Goal: Information Seeking & Learning: Check status

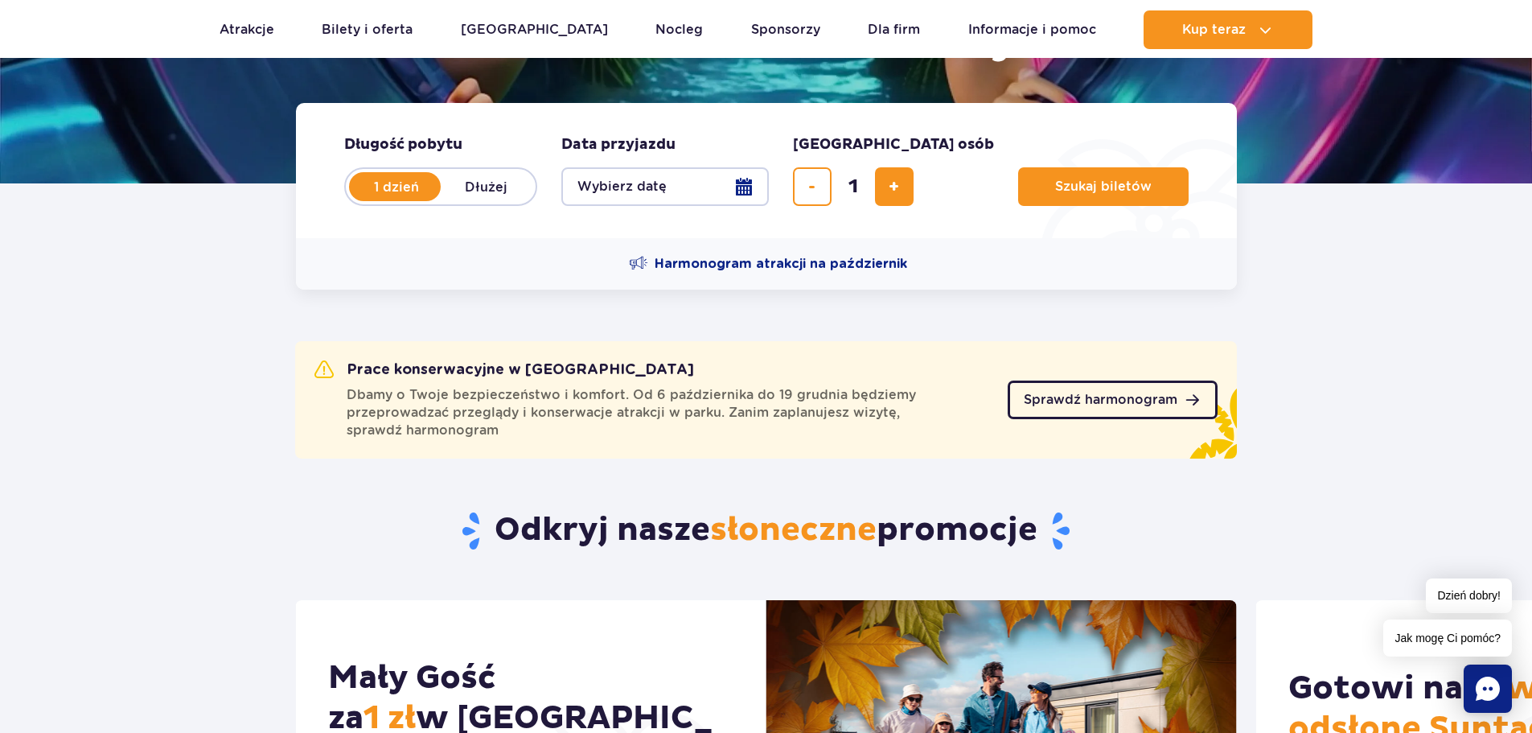
click at [1083, 402] on span "Sprawdź harmonogram" at bounding box center [1101, 399] width 154 height 13
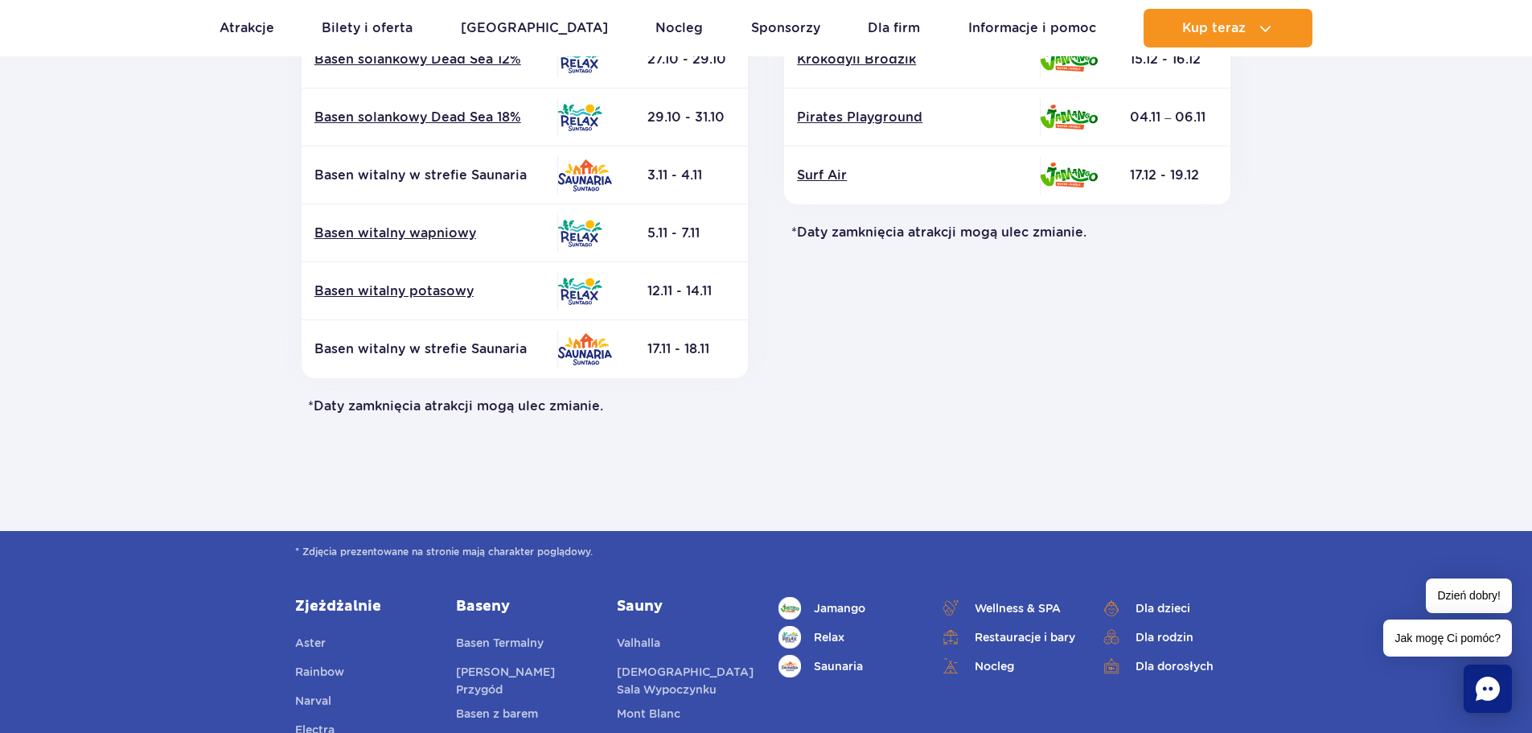
scroll to position [804, 0]
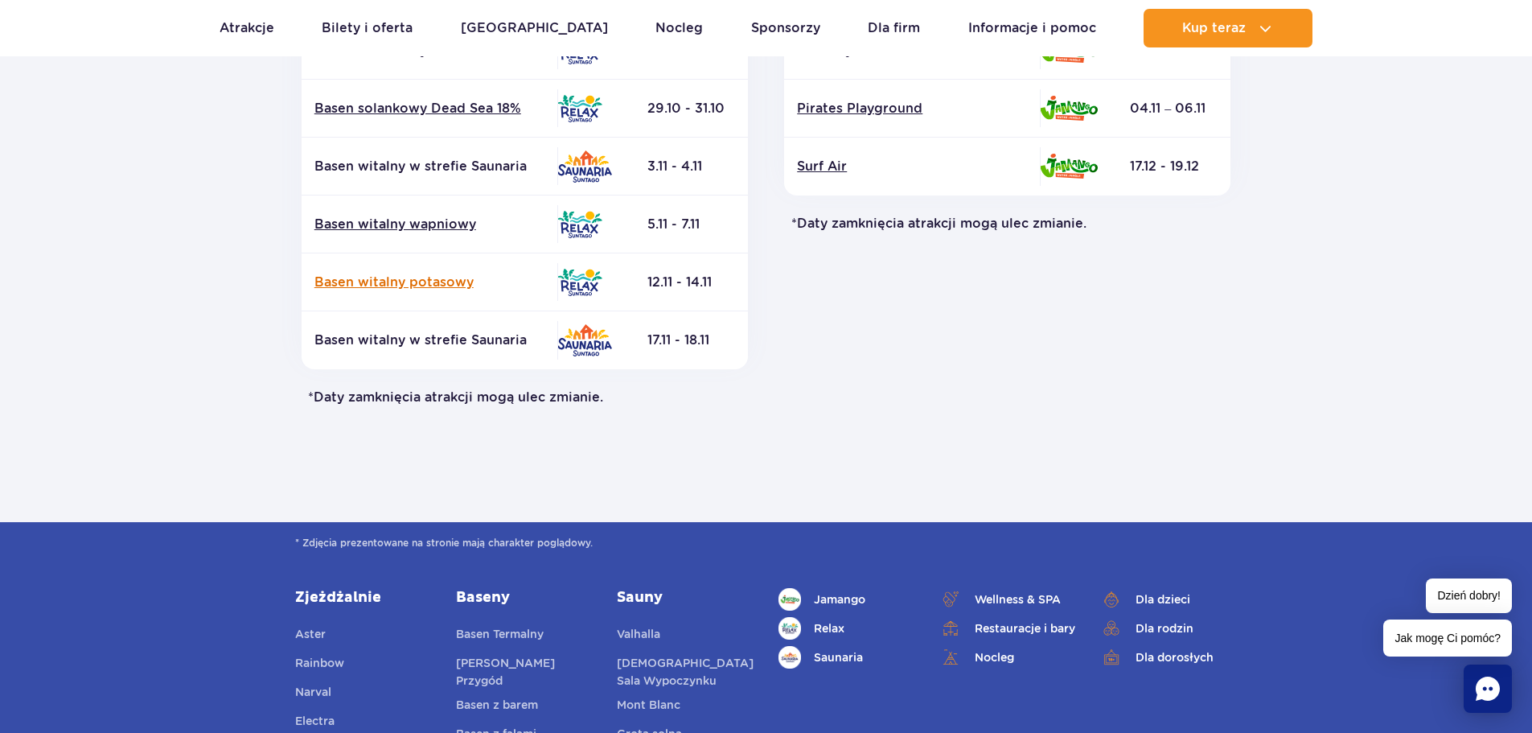
click at [430, 277] on link "Basen witalny potasowy" at bounding box center [429, 282] width 230 height 18
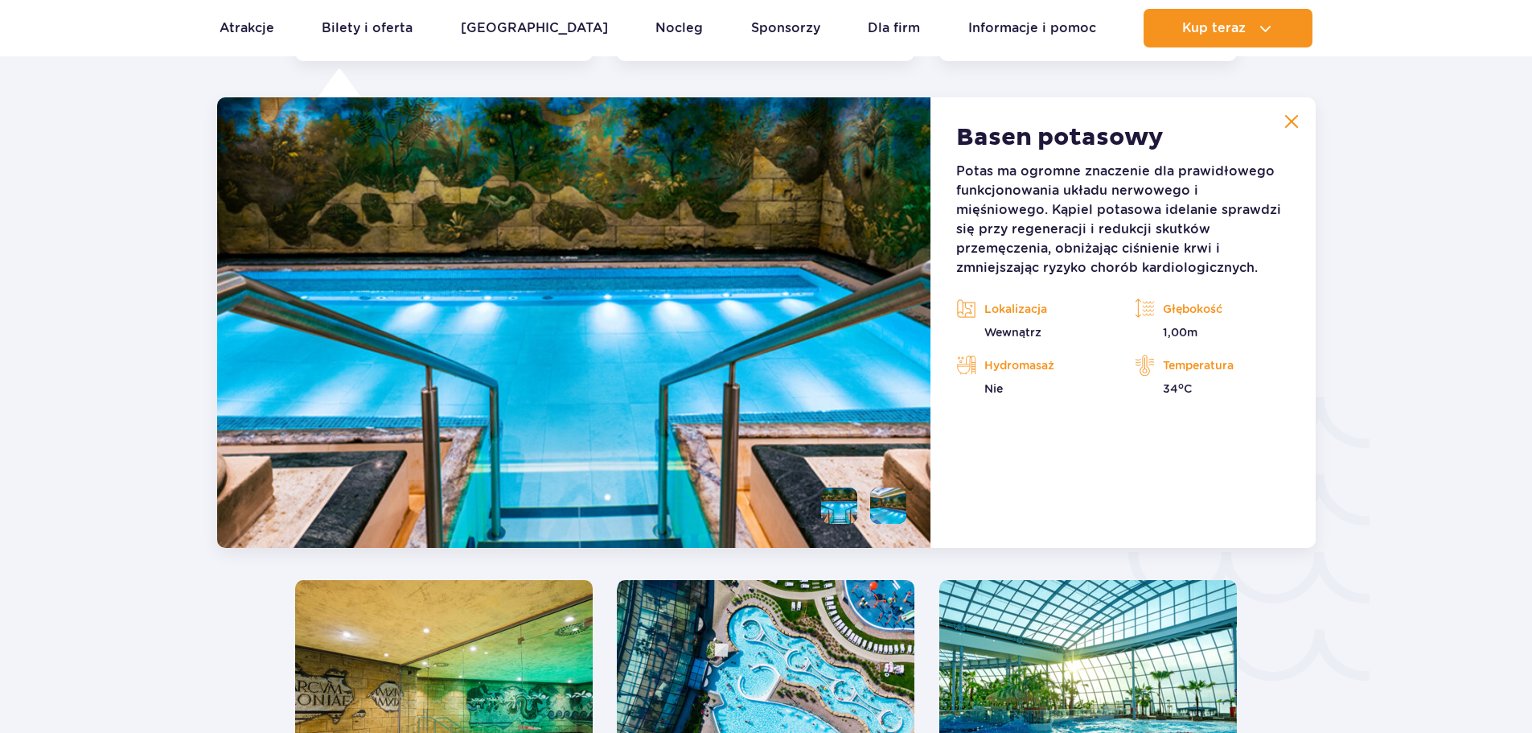
scroll to position [2378, 0]
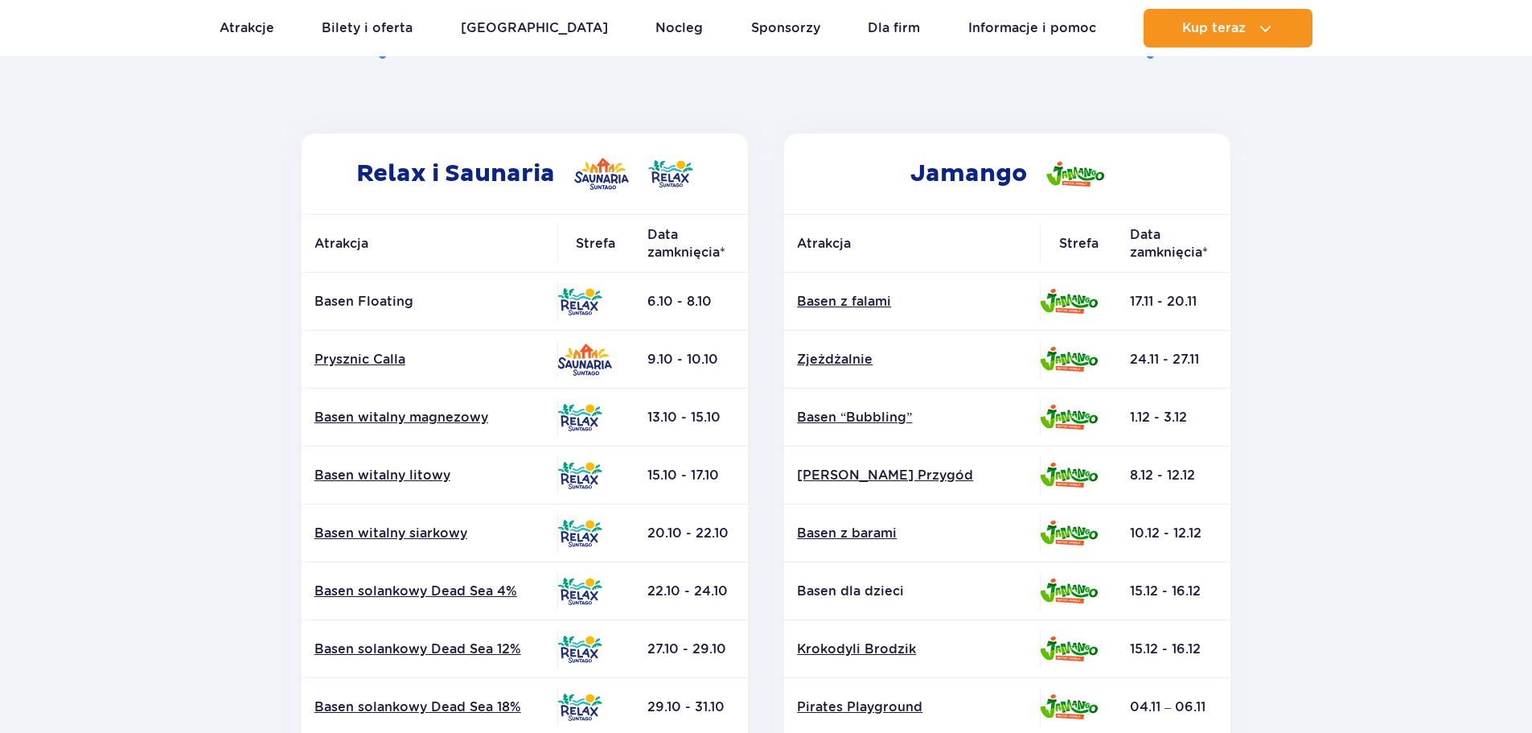
scroll to position [161, 0]
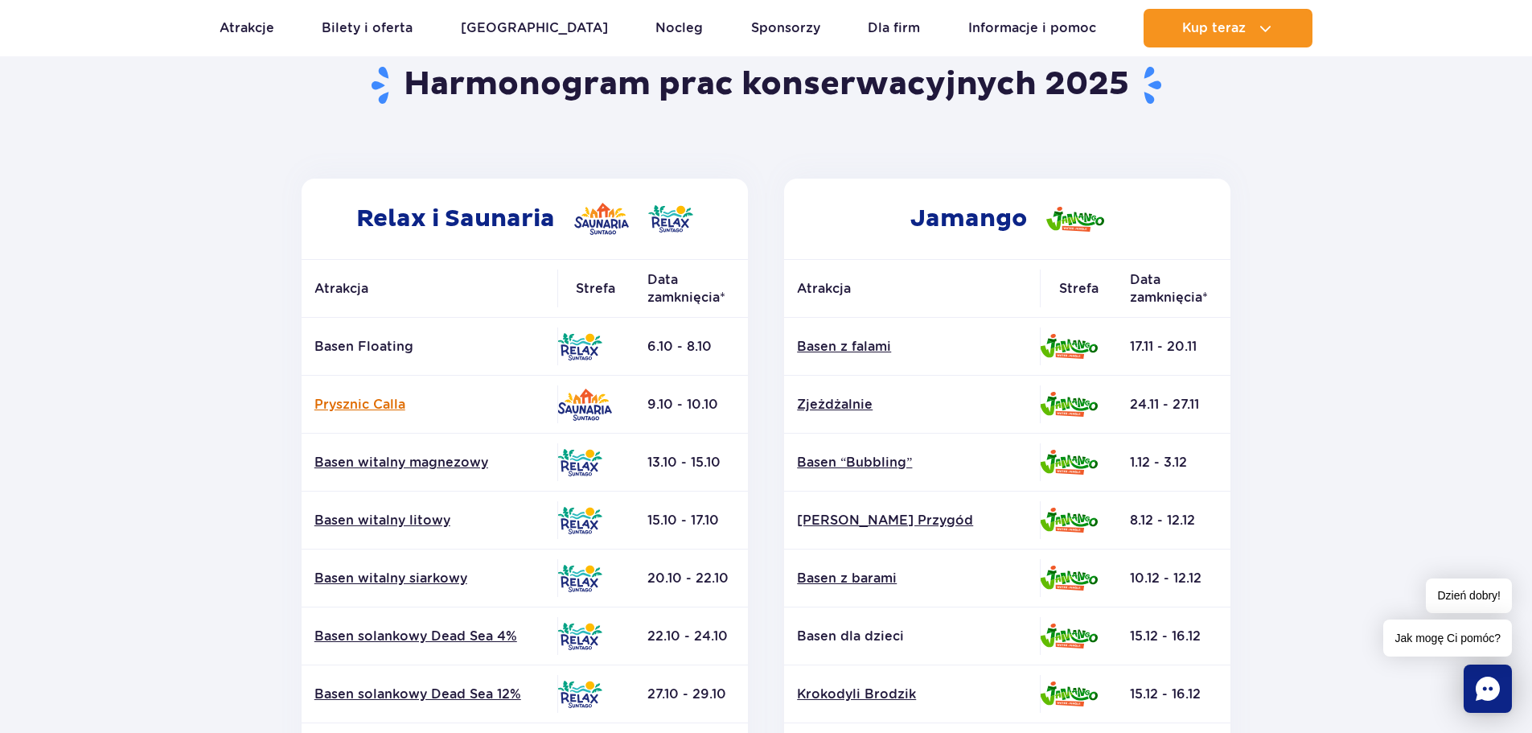
click at [361, 402] on link "Prysznic Calla" at bounding box center [429, 405] width 230 height 18
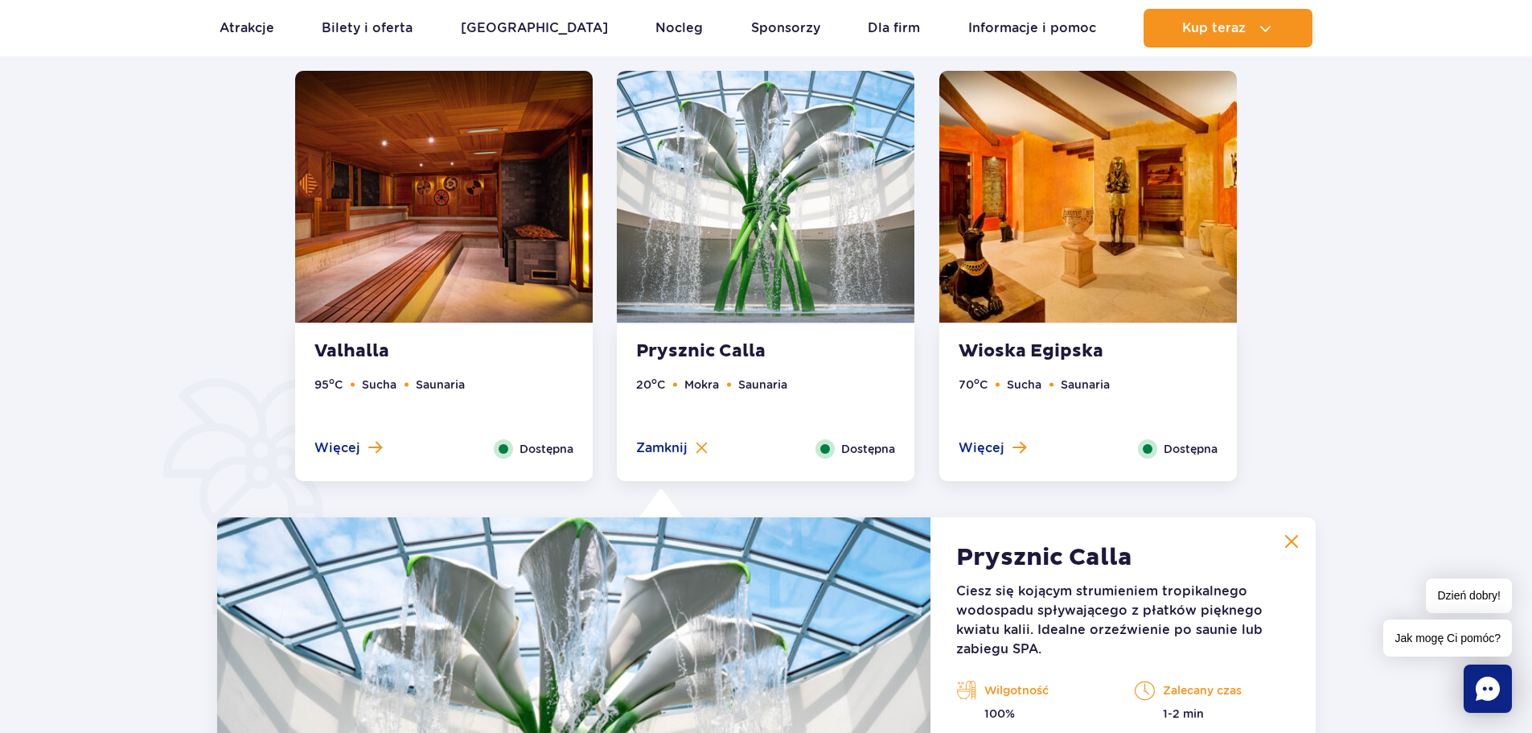
scroll to position [945, 0]
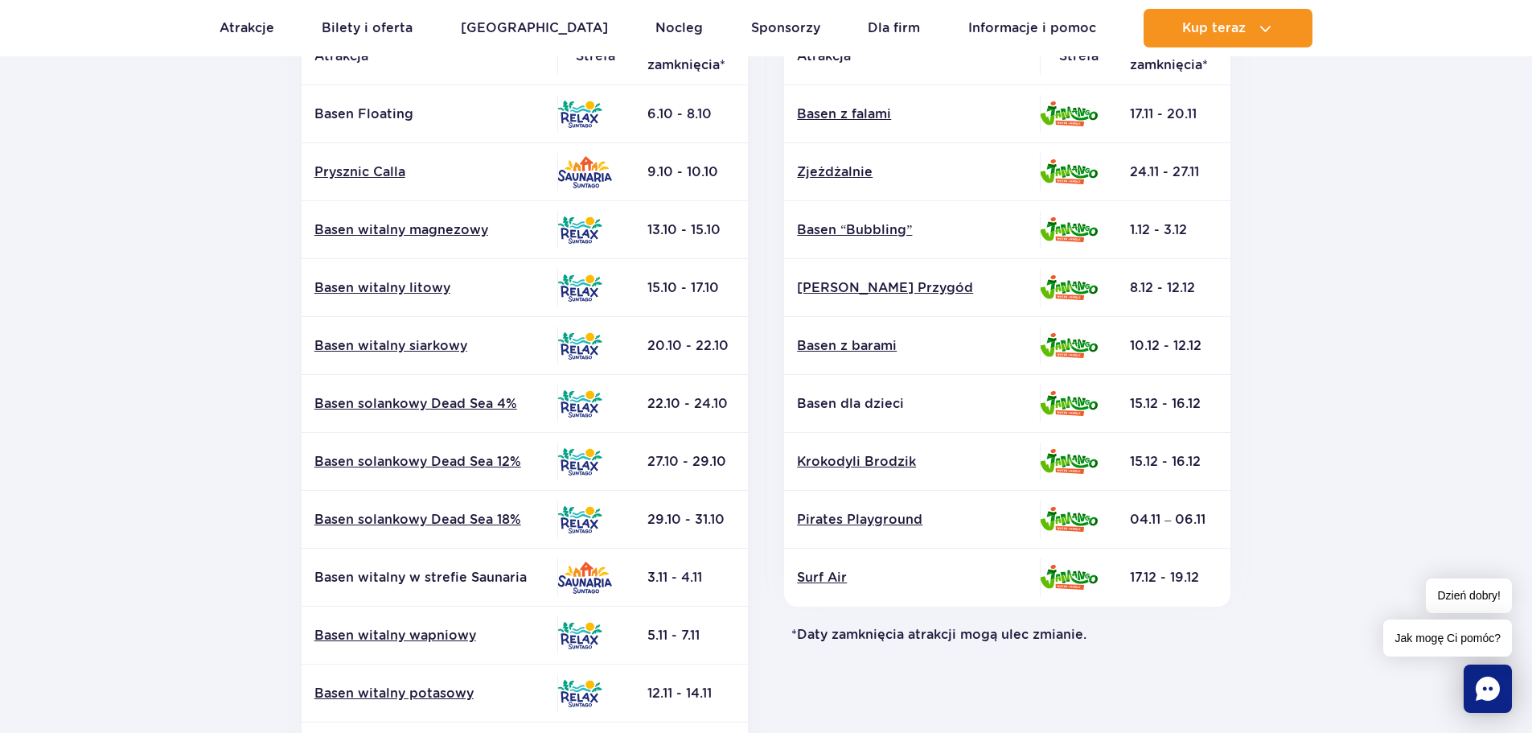
scroll to position [322, 0]
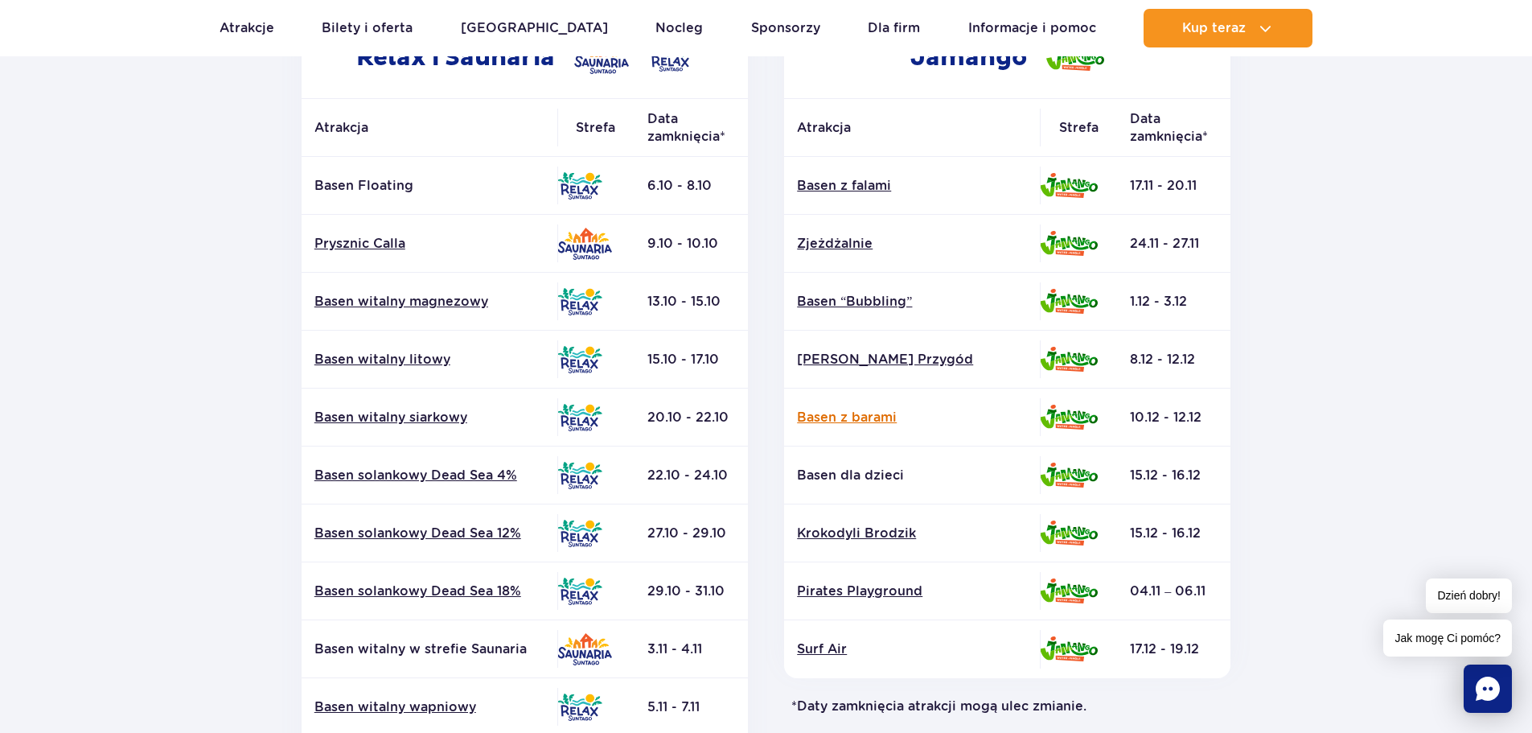
click at [869, 417] on link "Basen z barami" at bounding box center [912, 417] width 230 height 18
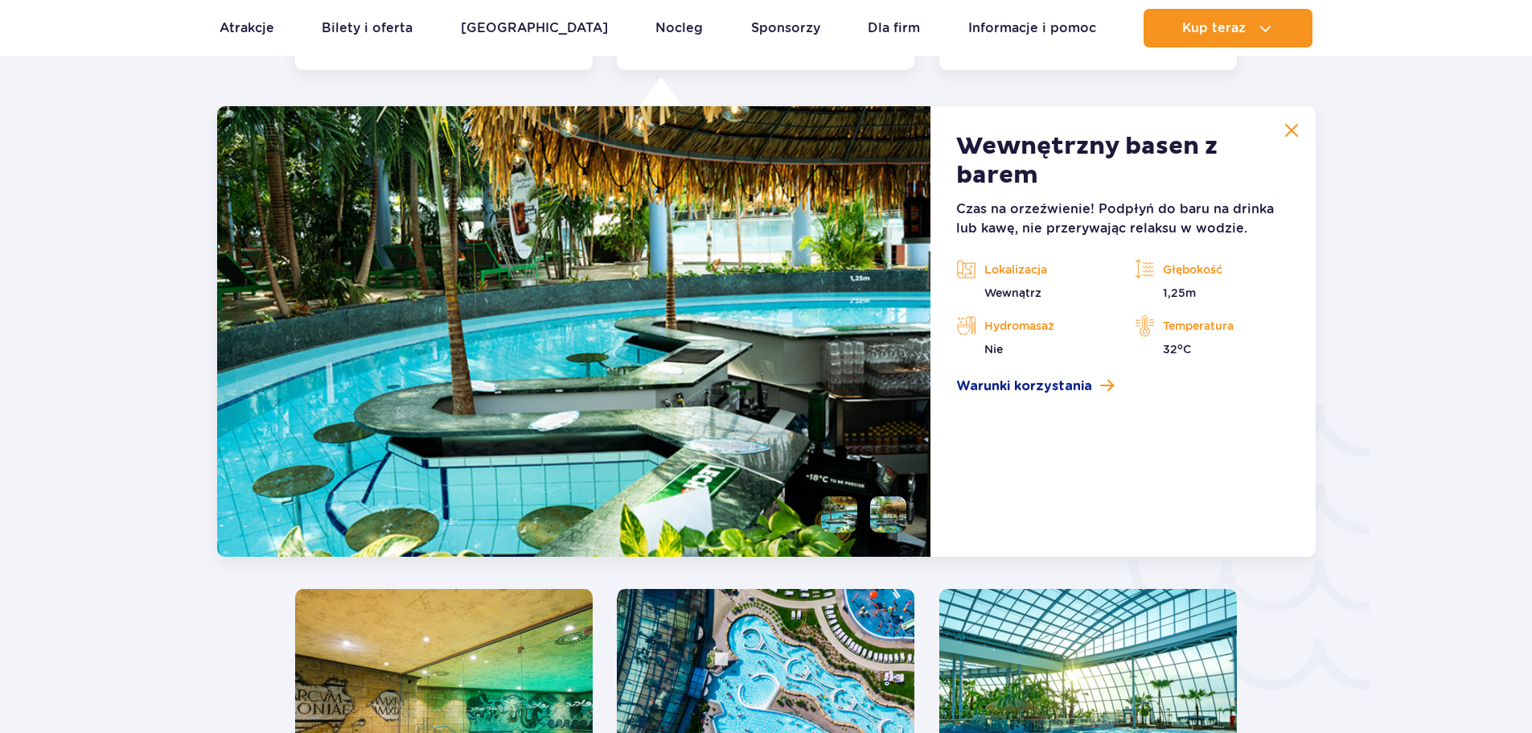
scroll to position [2378, 0]
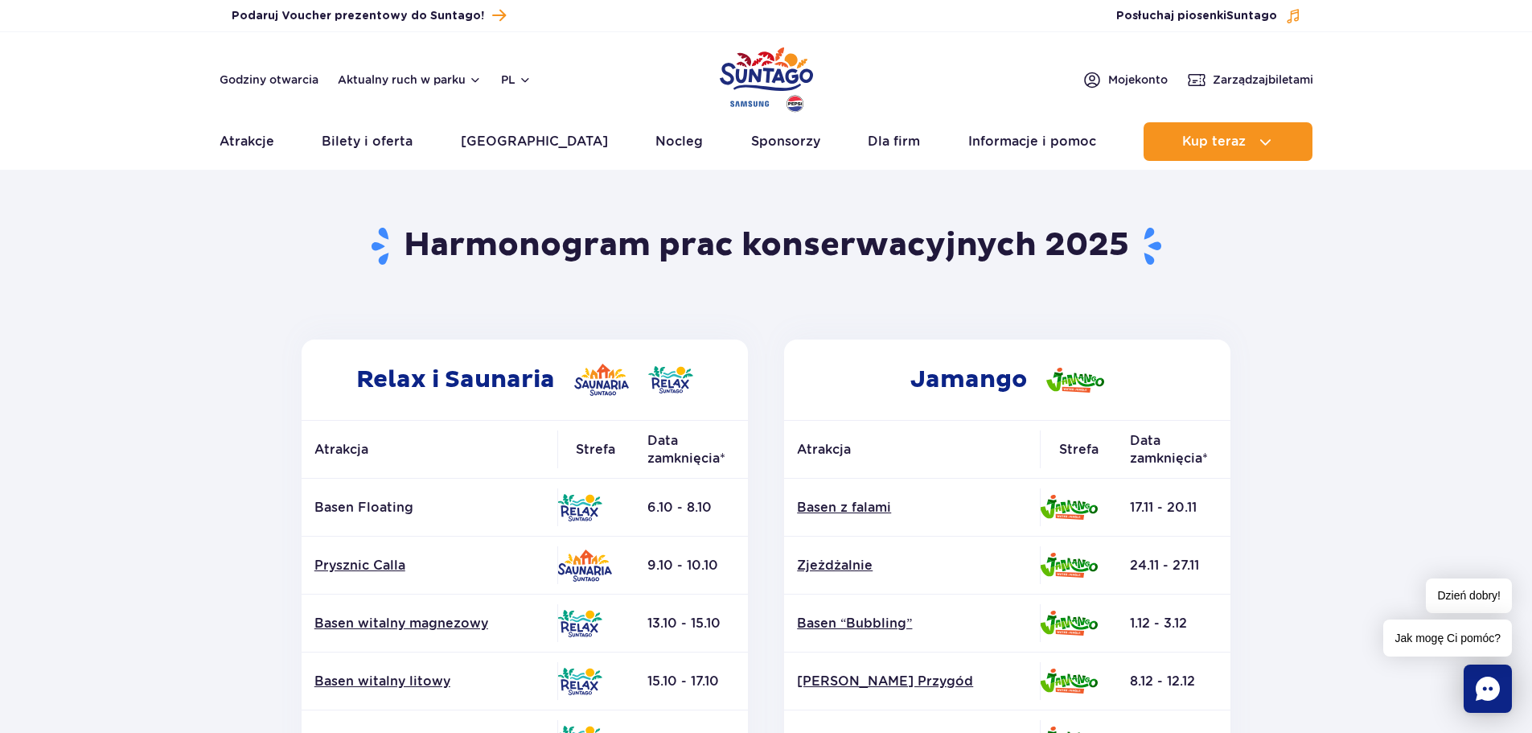
click at [766, 73] on img "Park of Poland" at bounding box center [766, 80] width 93 height 74
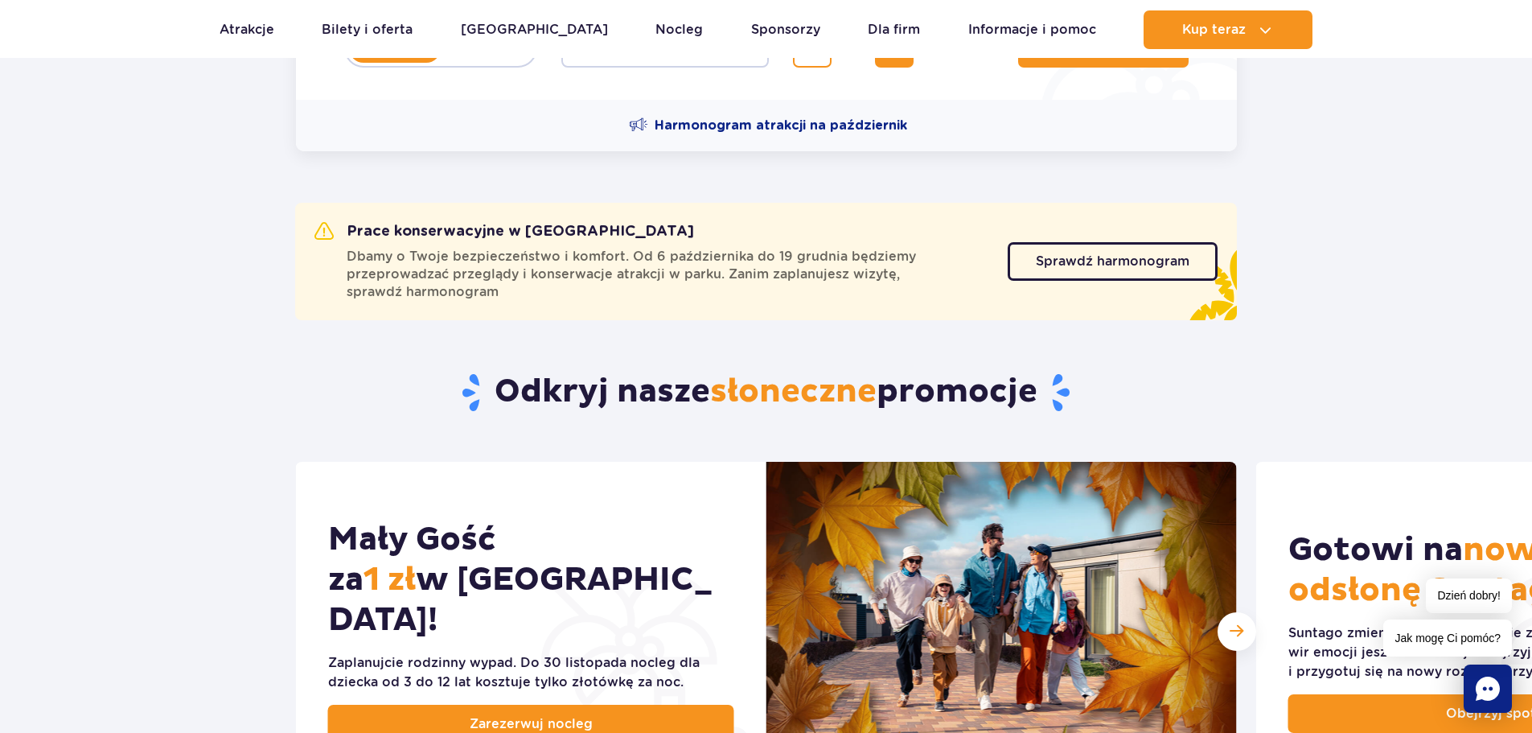
scroll to position [643, 0]
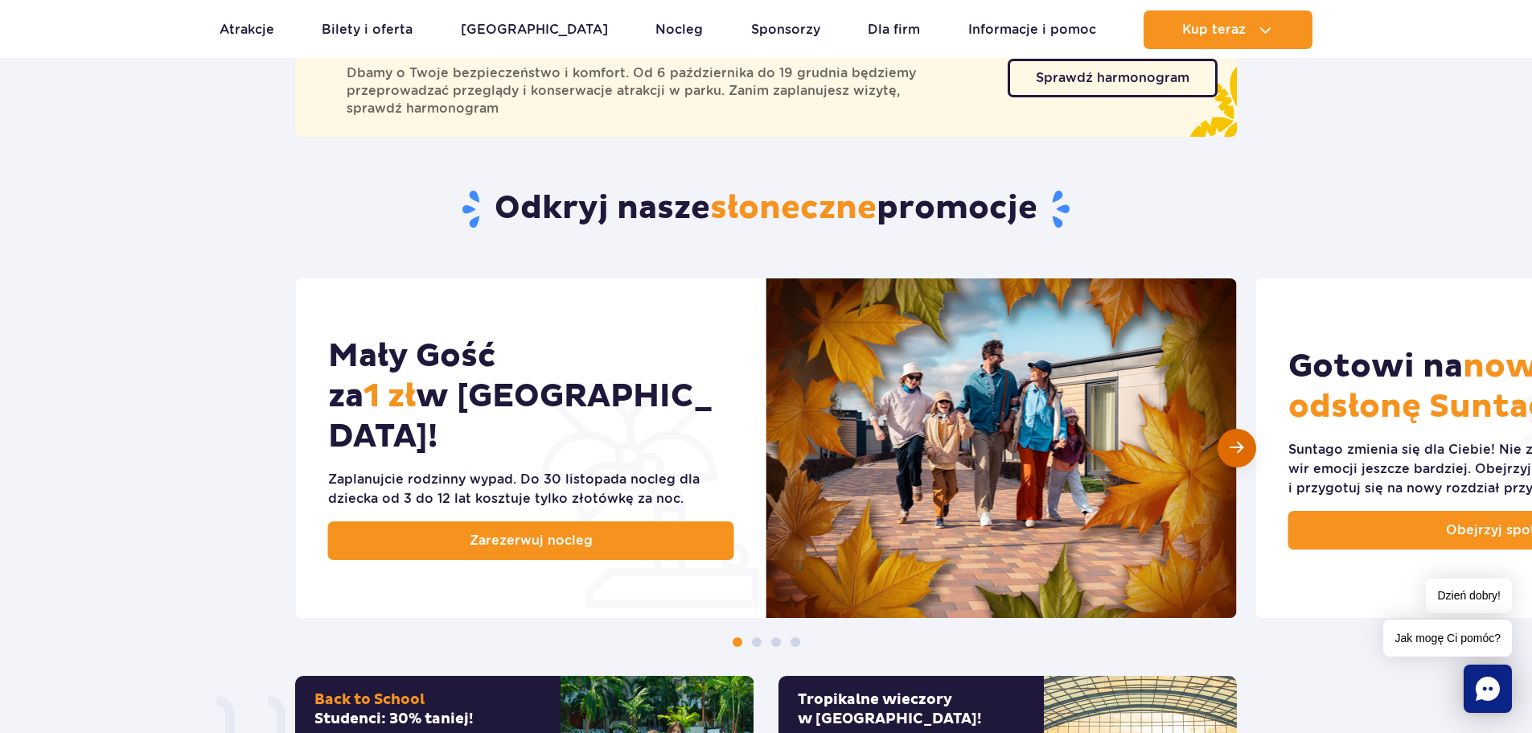
click at [1238, 449] on span "Następny slajd" at bounding box center [1236, 447] width 14 height 15
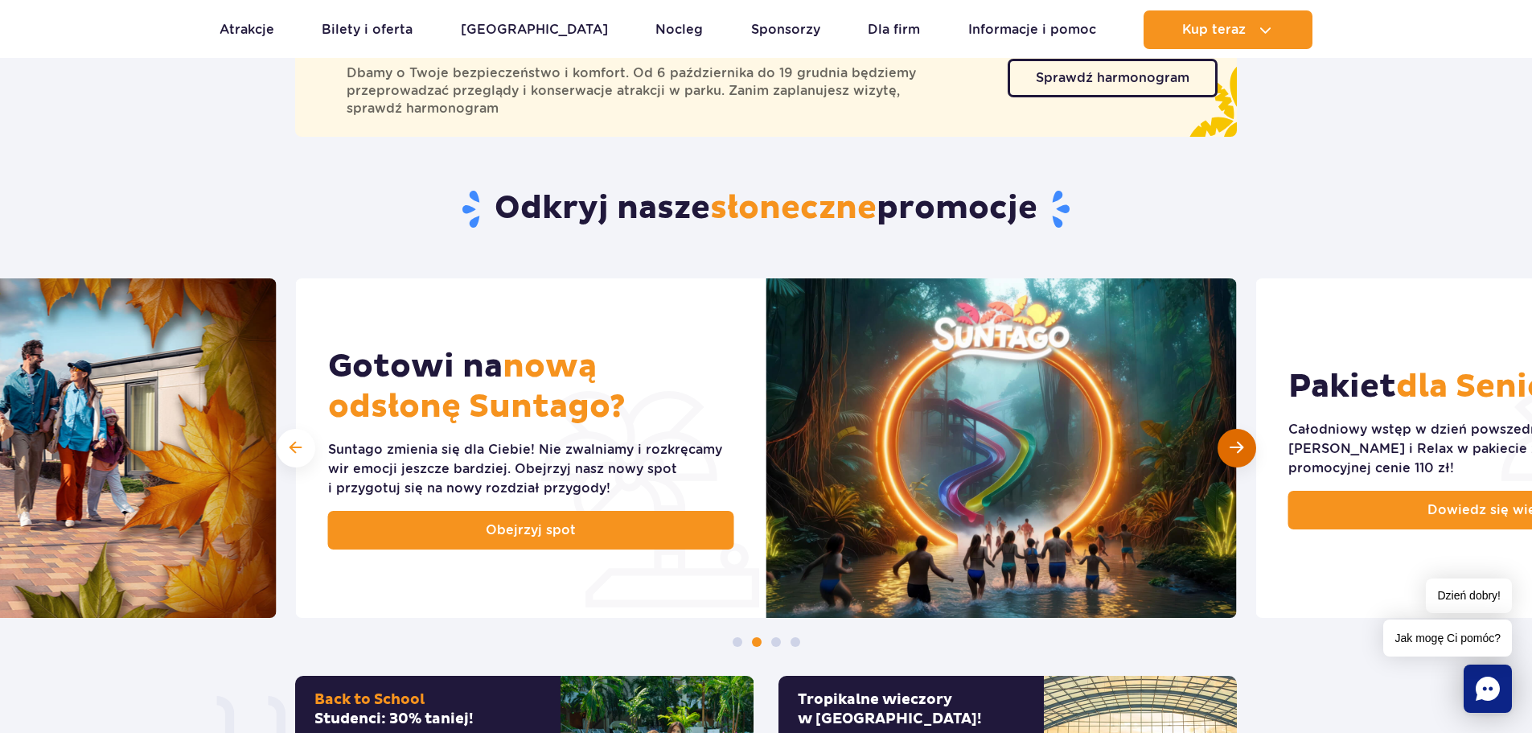
click at [1229, 449] on div "Następny slajd" at bounding box center [1236, 448] width 39 height 39
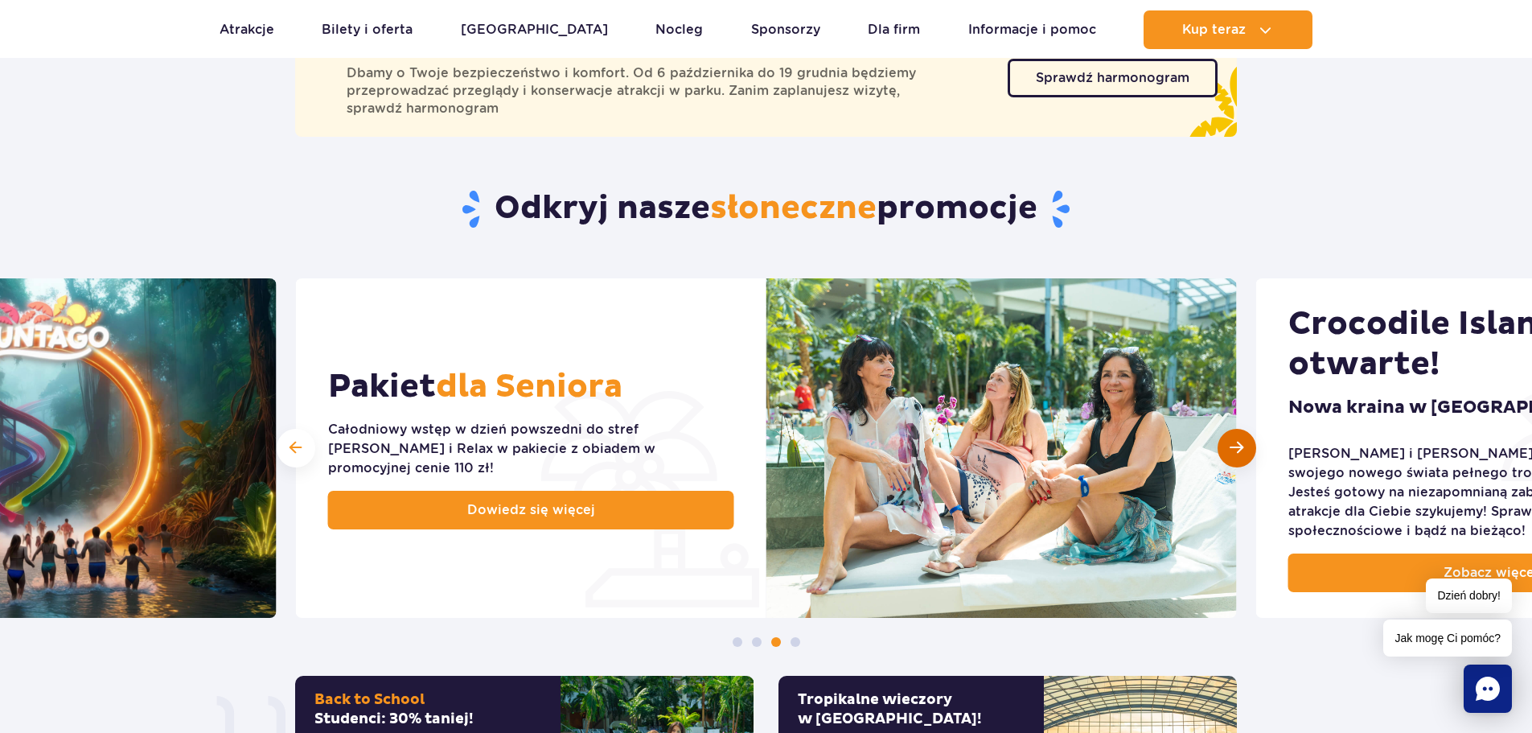
click at [1231, 449] on span "Następny slajd" at bounding box center [1236, 447] width 14 height 15
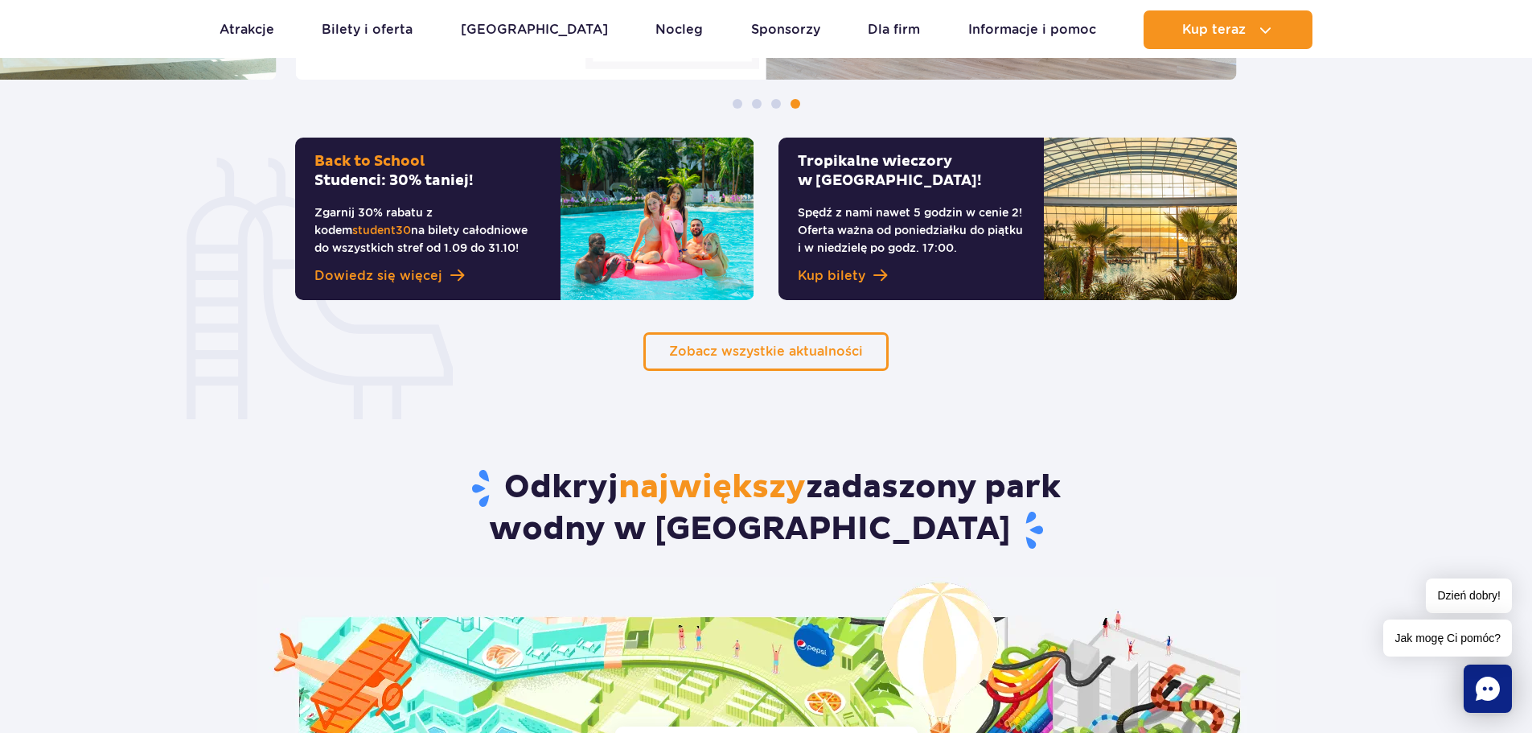
scroll to position [1206, 0]
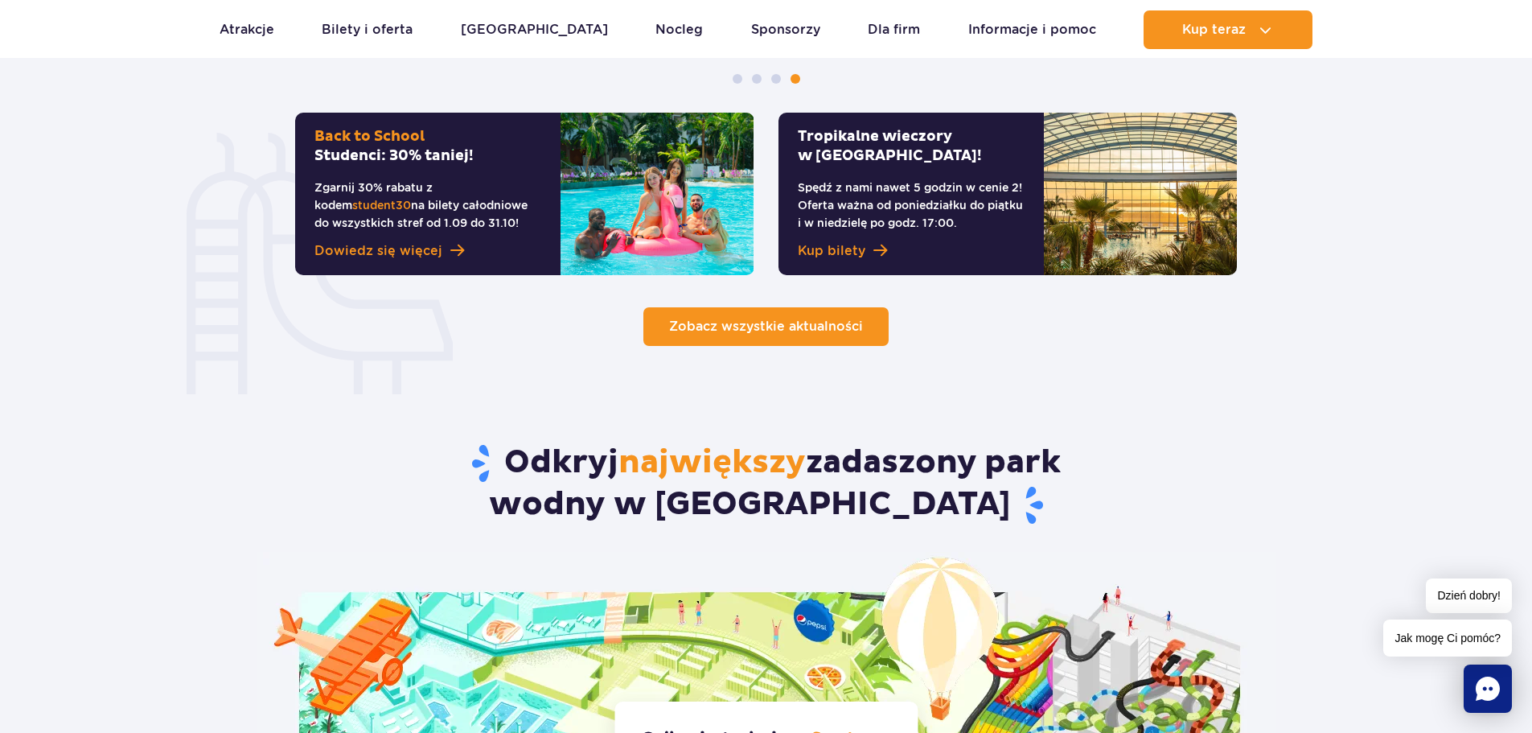
click at [749, 321] on span "Zobacz wszystkie aktualności" at bounding box center [766, 325] width 194 height 15
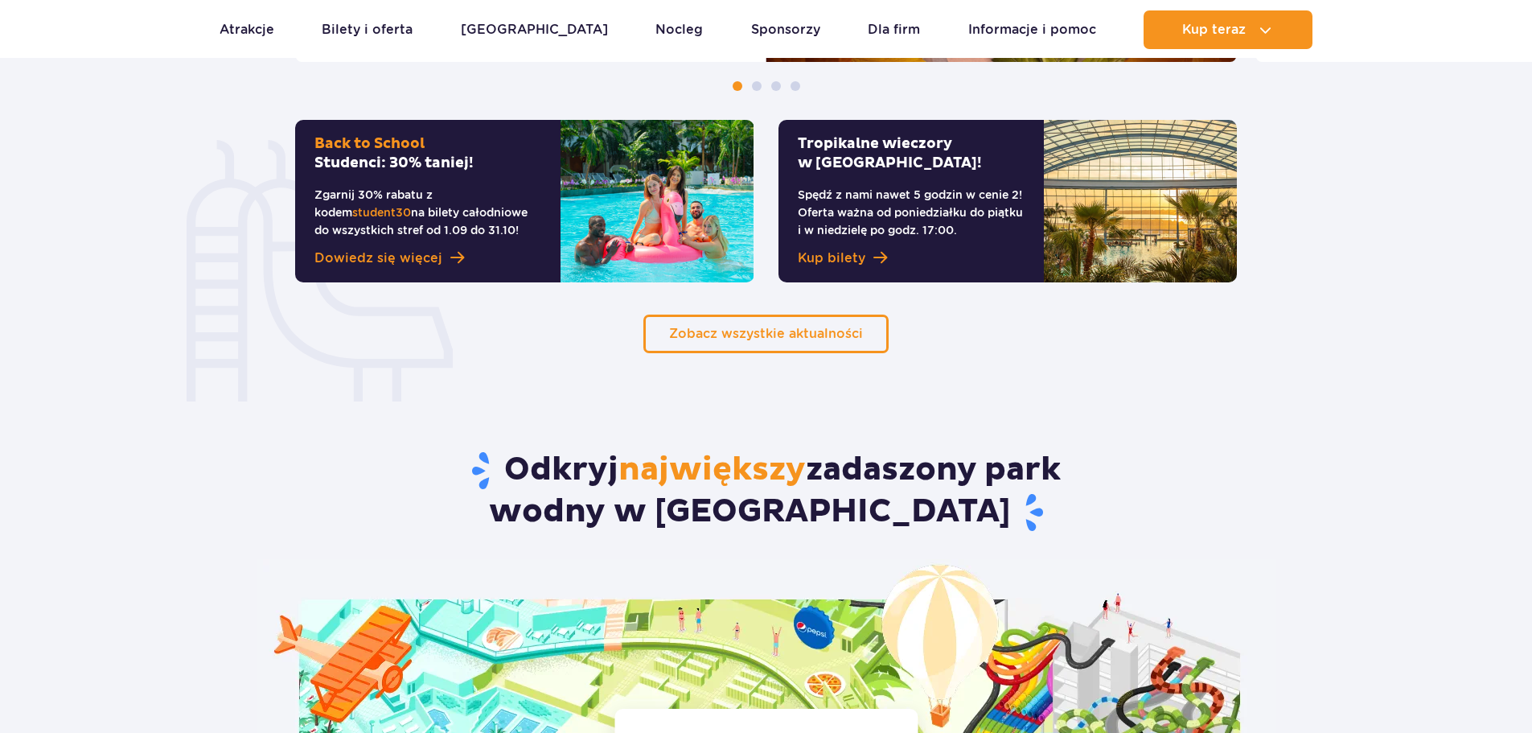
scroll to position [1206, 0]
